Goal: Information Seeking & Learning: Learn about a topic

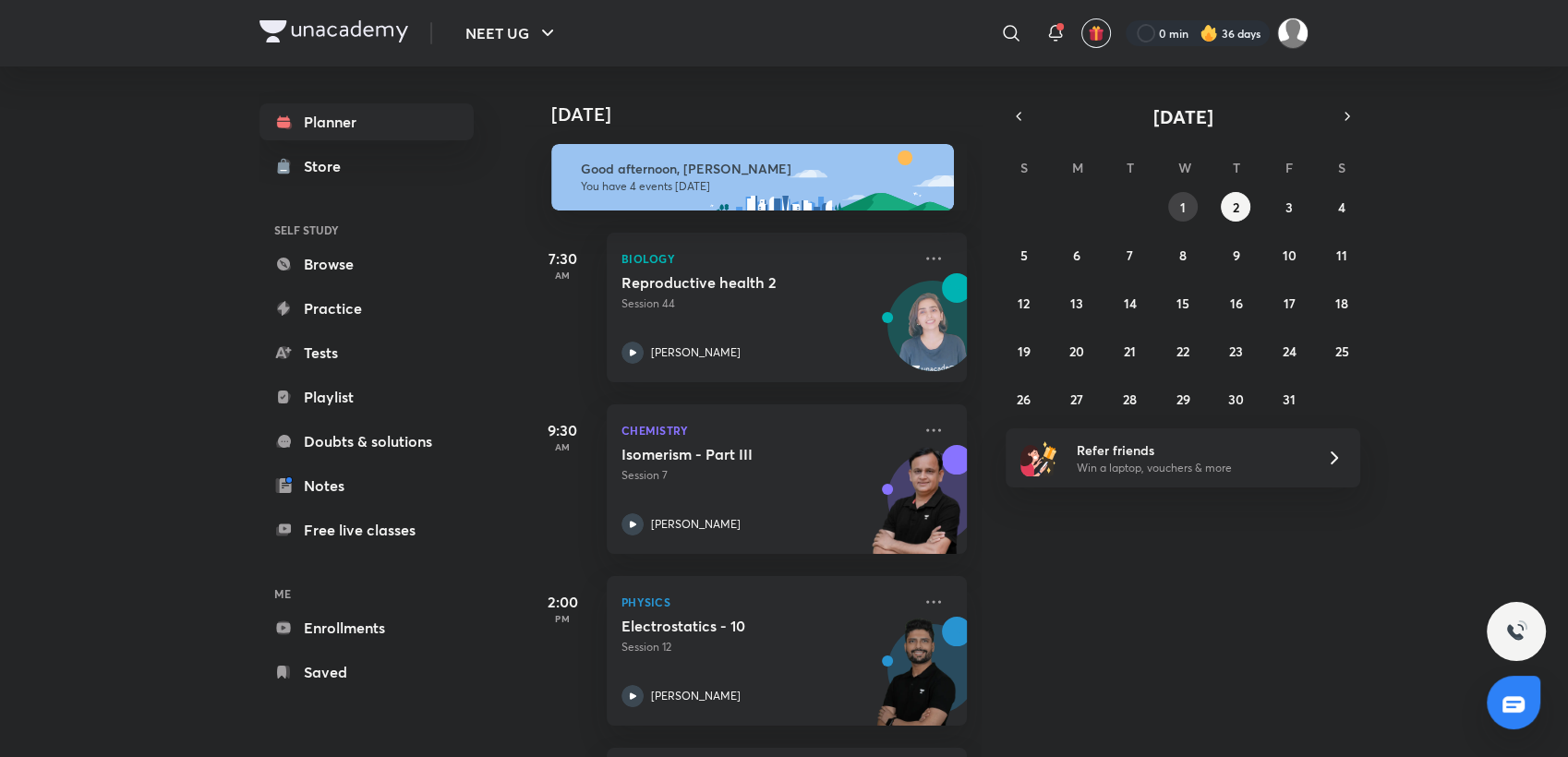
click at [1183, 218] on button "1" at bounding box center [1182, 206] width 29 height 29
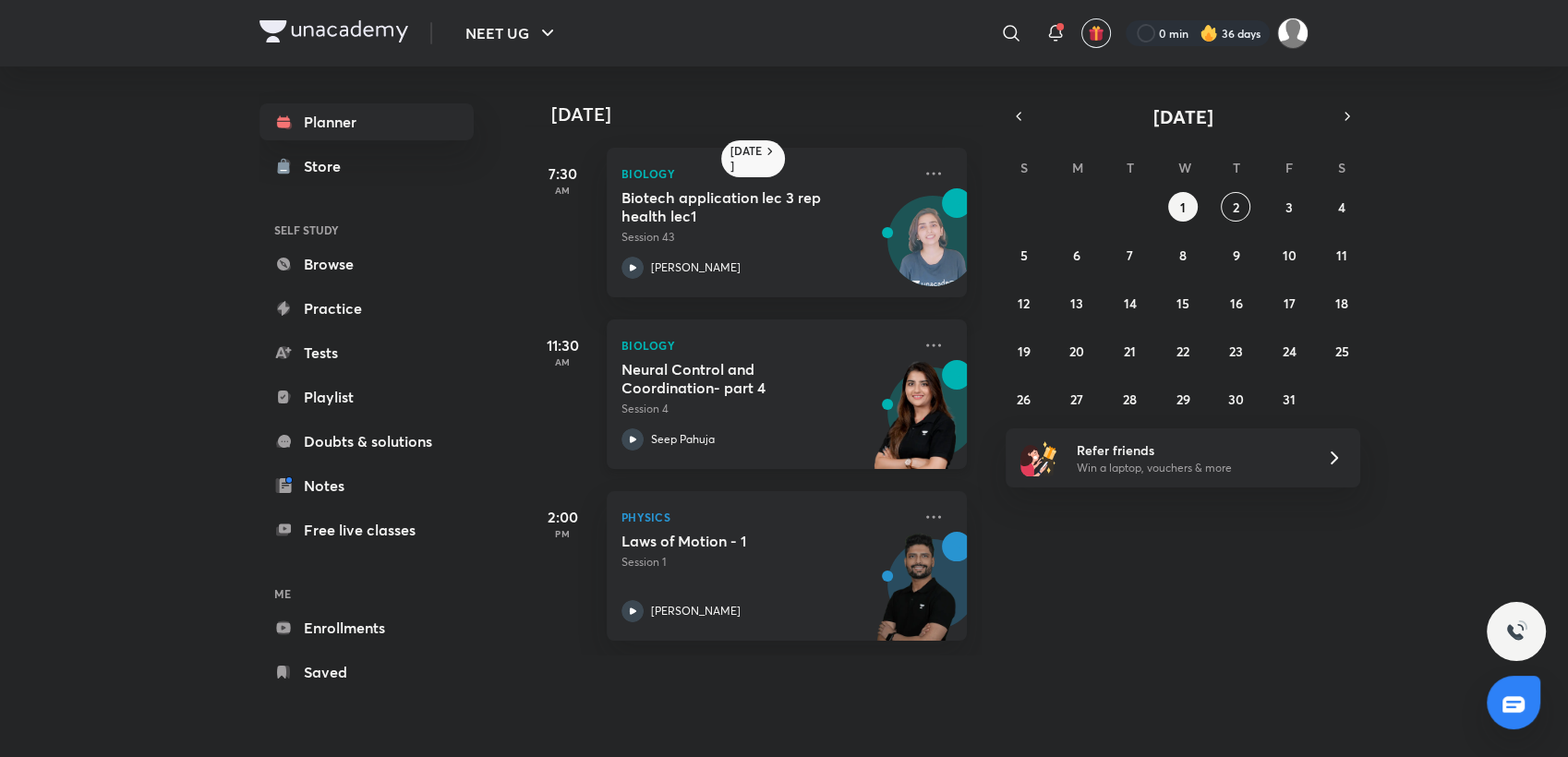
click at [834, 433] on div "Seep Pahuja" at bounding box center [766, 438] width 289 height 22
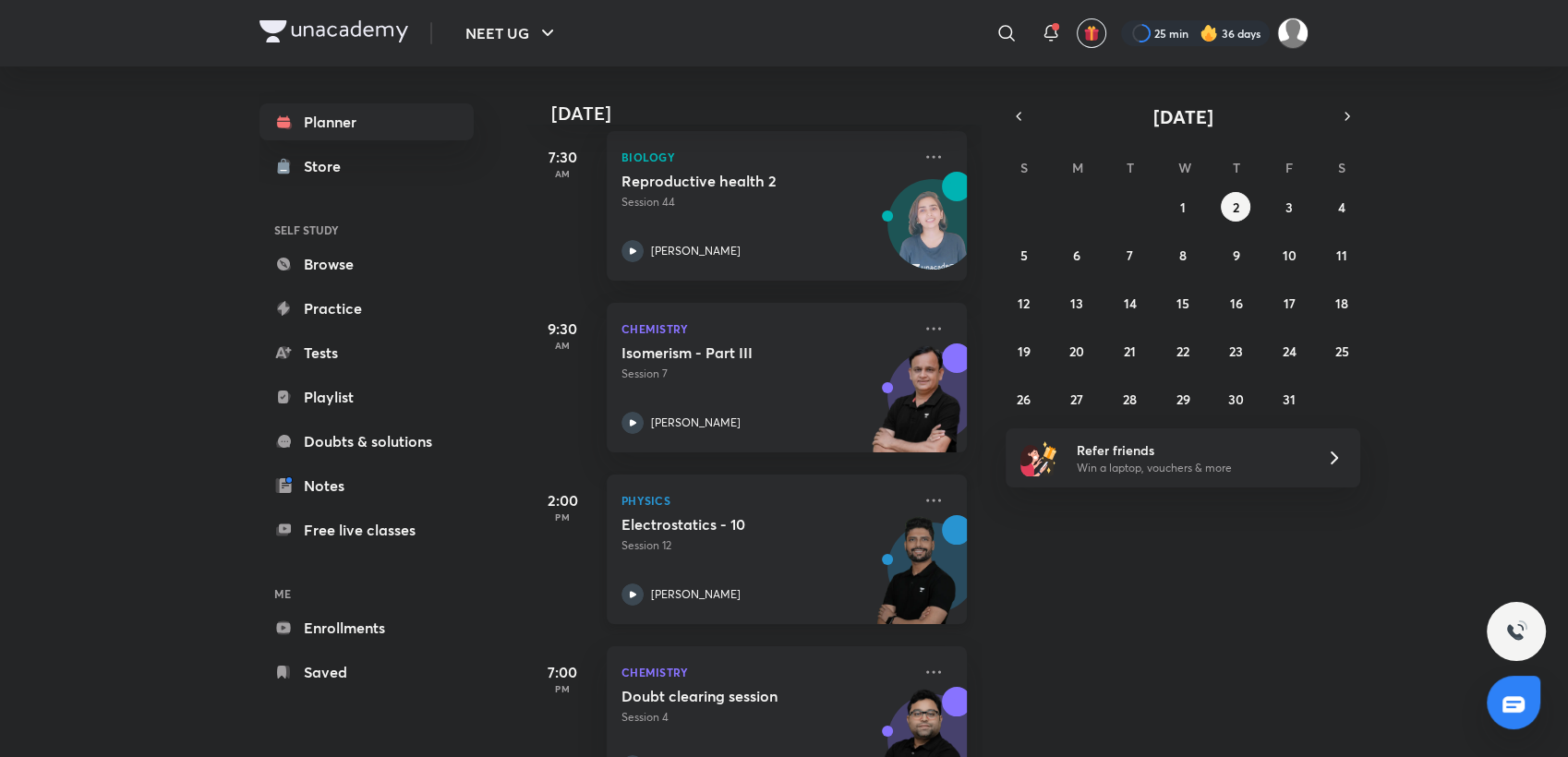
scroll to position [170, 0]
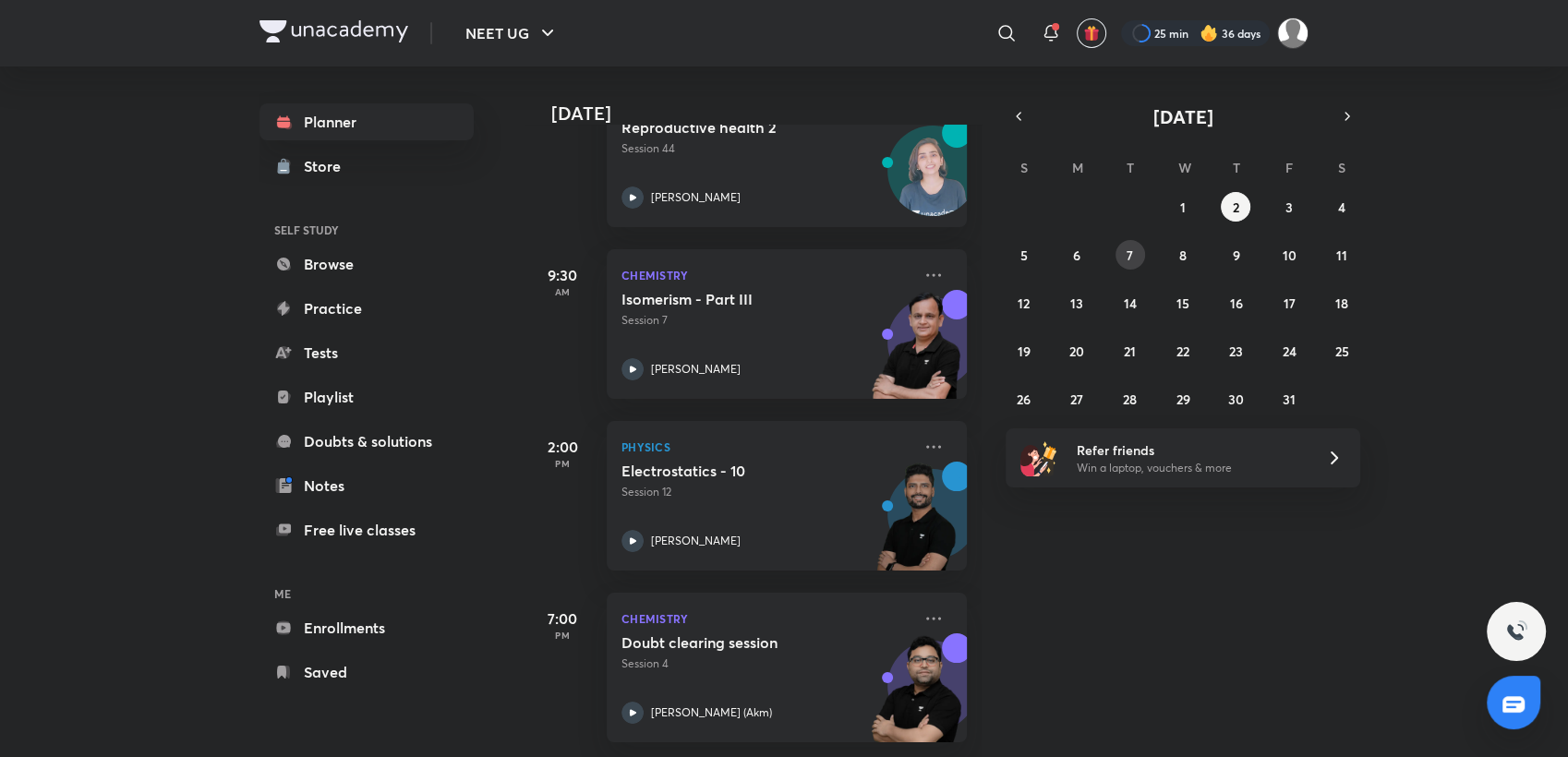
click at [1139, 259] on button "7" at bounding box center [1129, 254] width 29 height 29
